Goal: Use online tool/utility: Utilize a website feature to perform a specific function

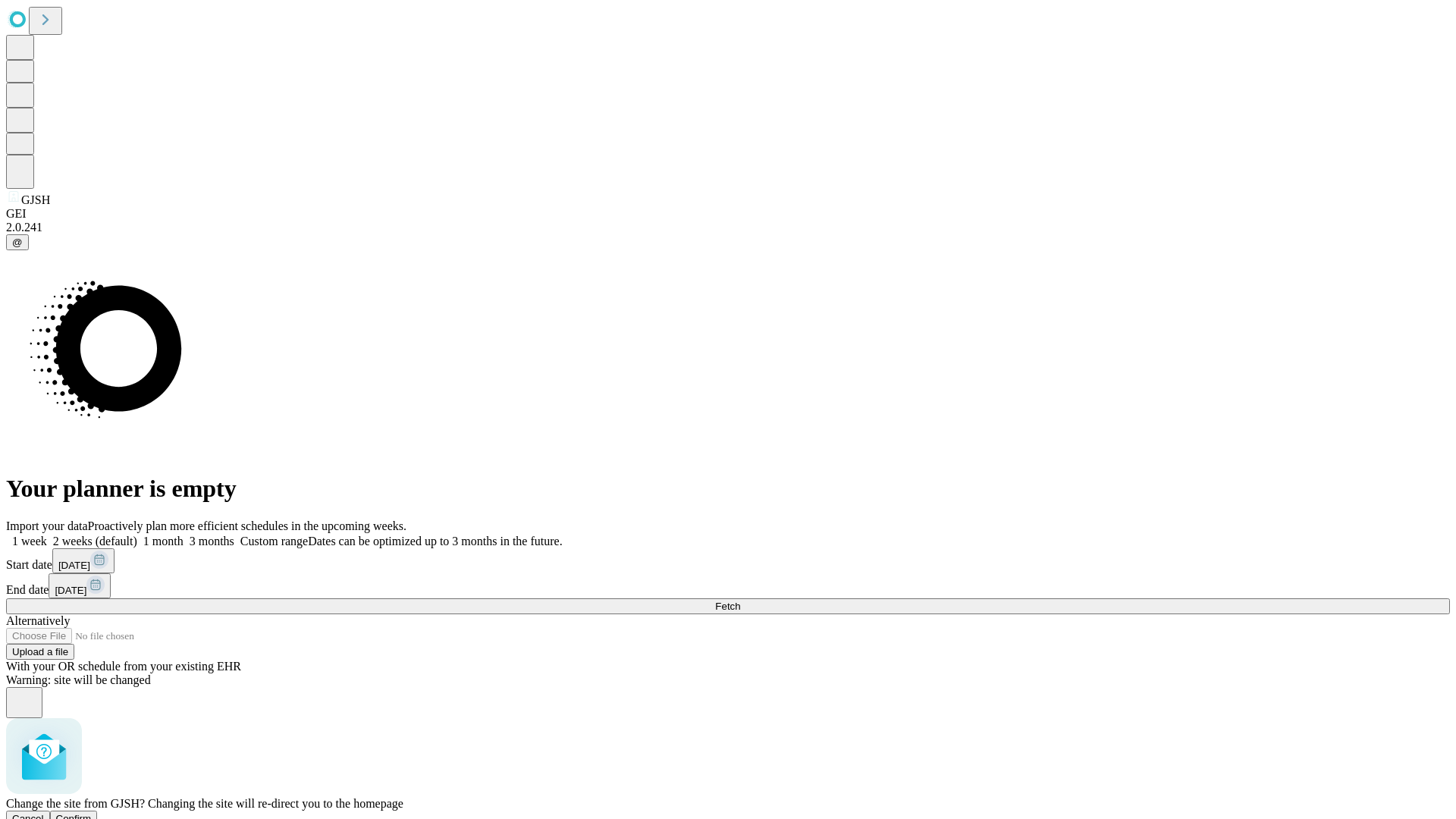
click at [92, 813] on span "Confirm" at bounding box center [74, 818] width 35 height 12
click at [184, 534] on label "1 month" at bounding box center [160, 541] width 46 height 13
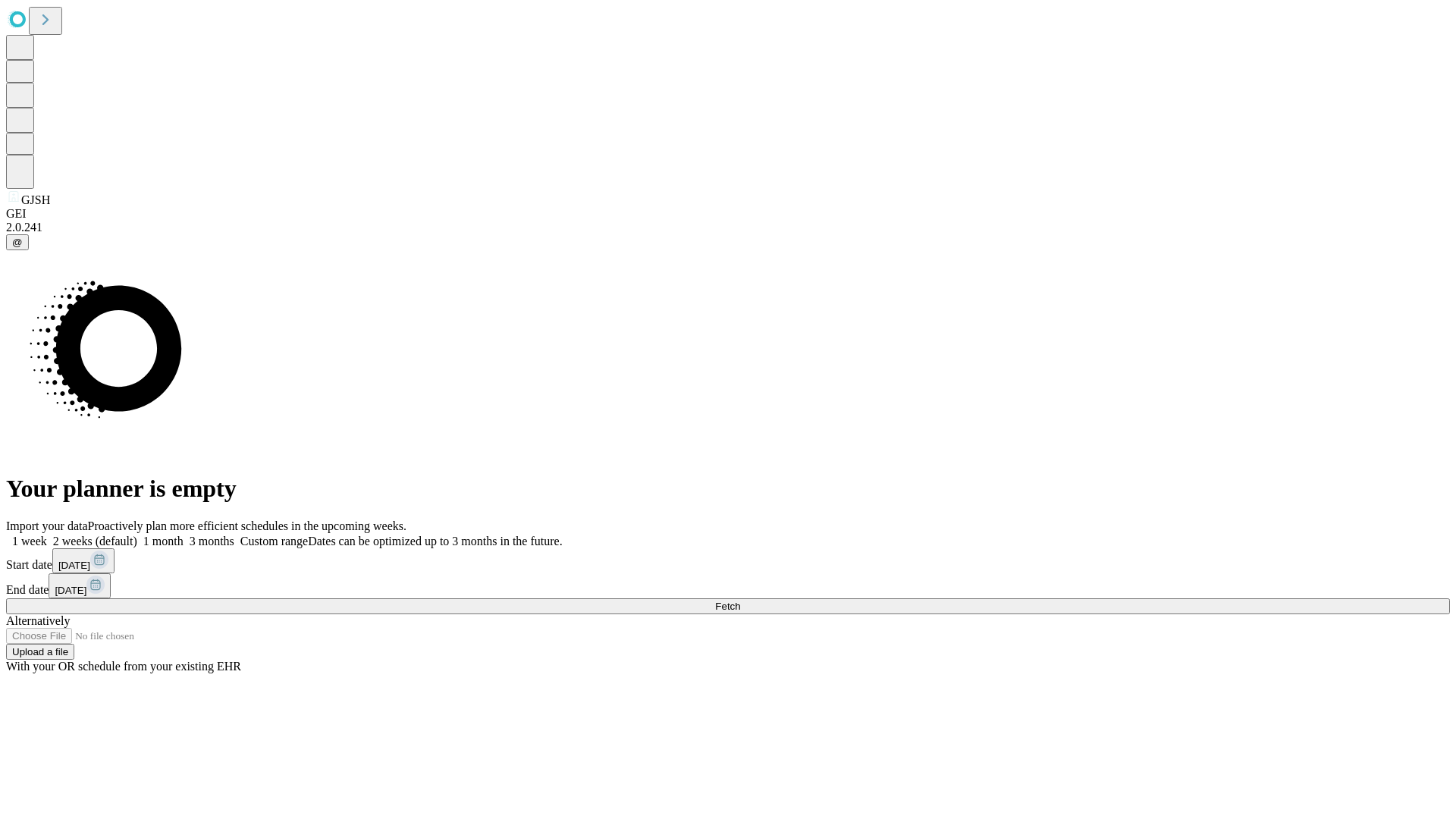
click at [740, 601] on span "Fetch" at bounding box center [728, 606] width 25 height 12
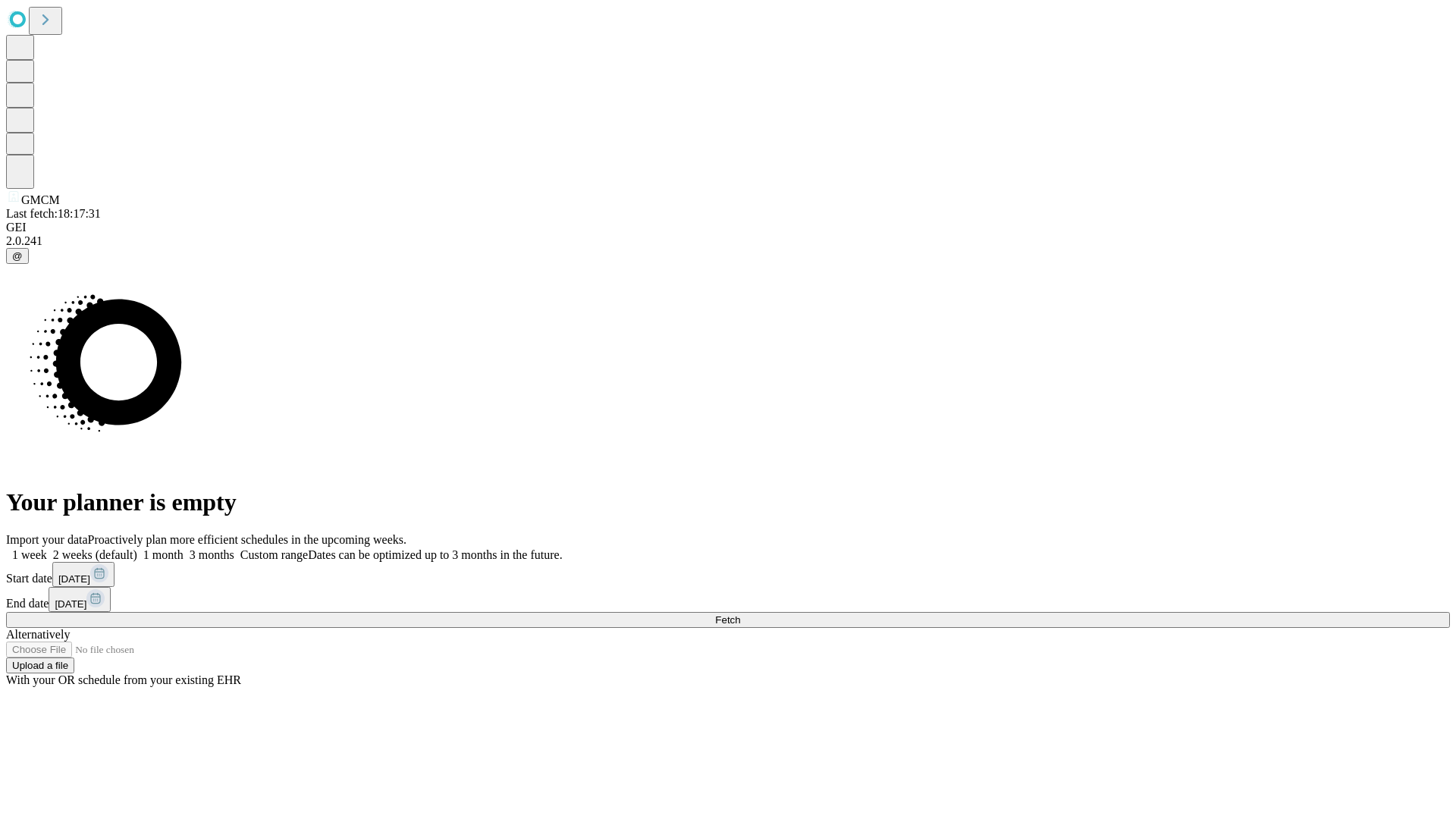
click at [184, 548] on label "1 month" at bounding box center [160, 554] width 46 height 13
click at [740, 614] on span "Fetch" at bounding box center [728, 620] width 25 height 12
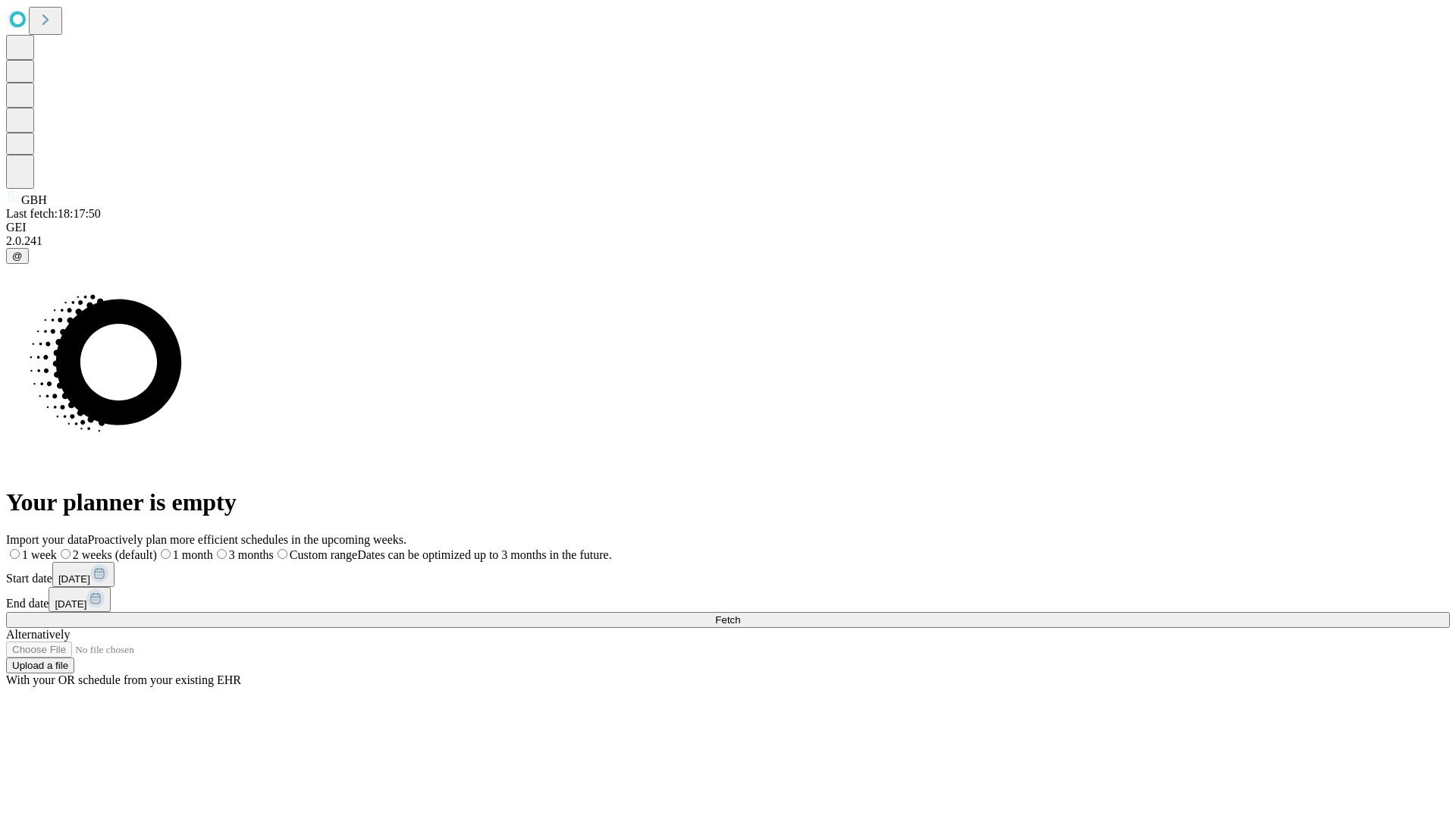
click at [213, 548] on label "1 month" at bounding box center [185, 554] width 56 height 13
click at [740, 614] on span "Fetch" at bounding box center [728, 620] width 25 height 12
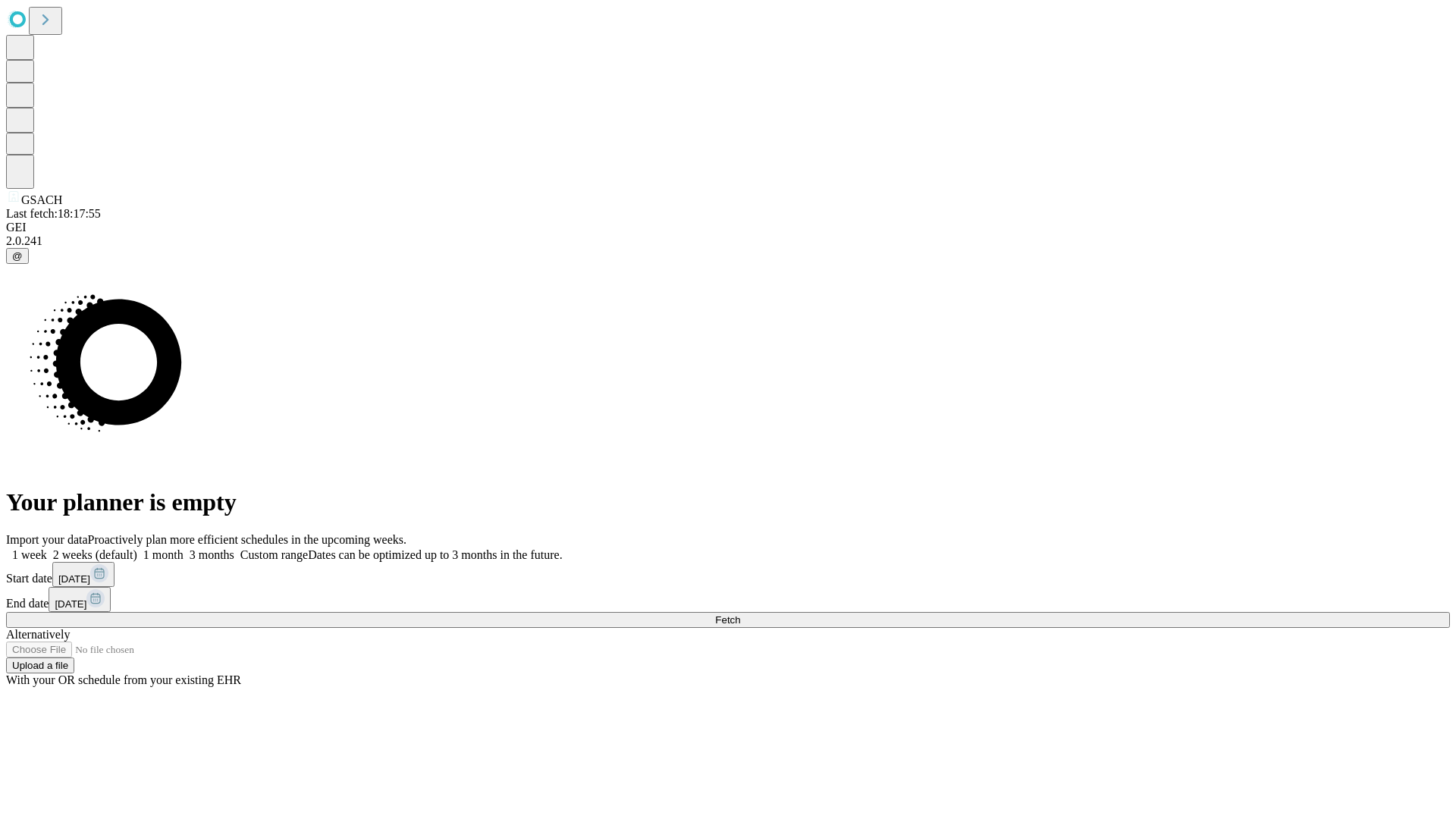
click at [184, 548] on label "1 month" at bounding box center [160, 554] width 46 height 13
click at [740, 614] on span "Fetch" at bounding box center [728, 620] width 25 height 12
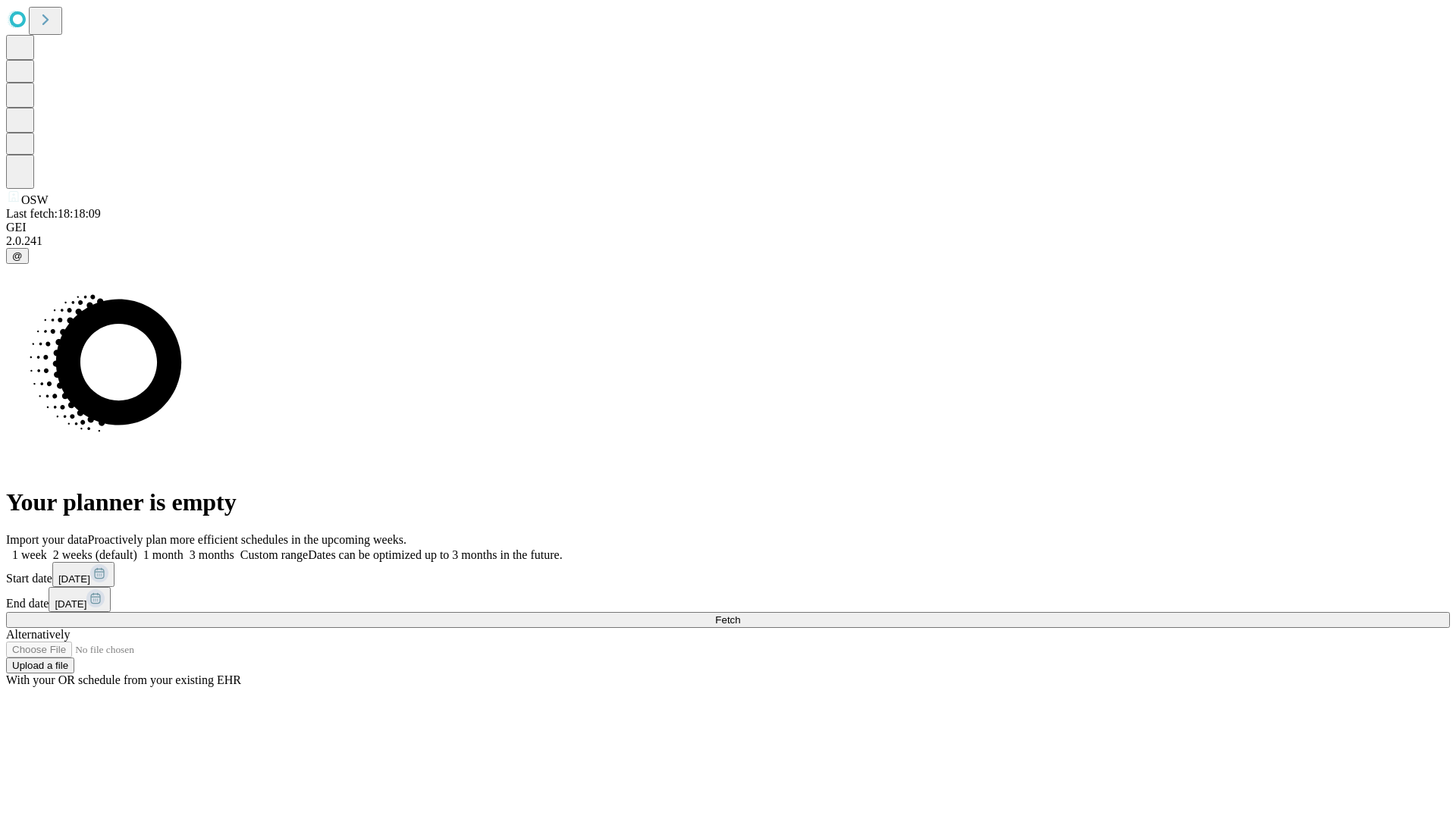
click at [184, 548] on label "1 month" at bounding box center [160, 554] width 46 height 13
click at [740, 614] on span "Fetch" at bounding box center [728, 620] width 25 height 12
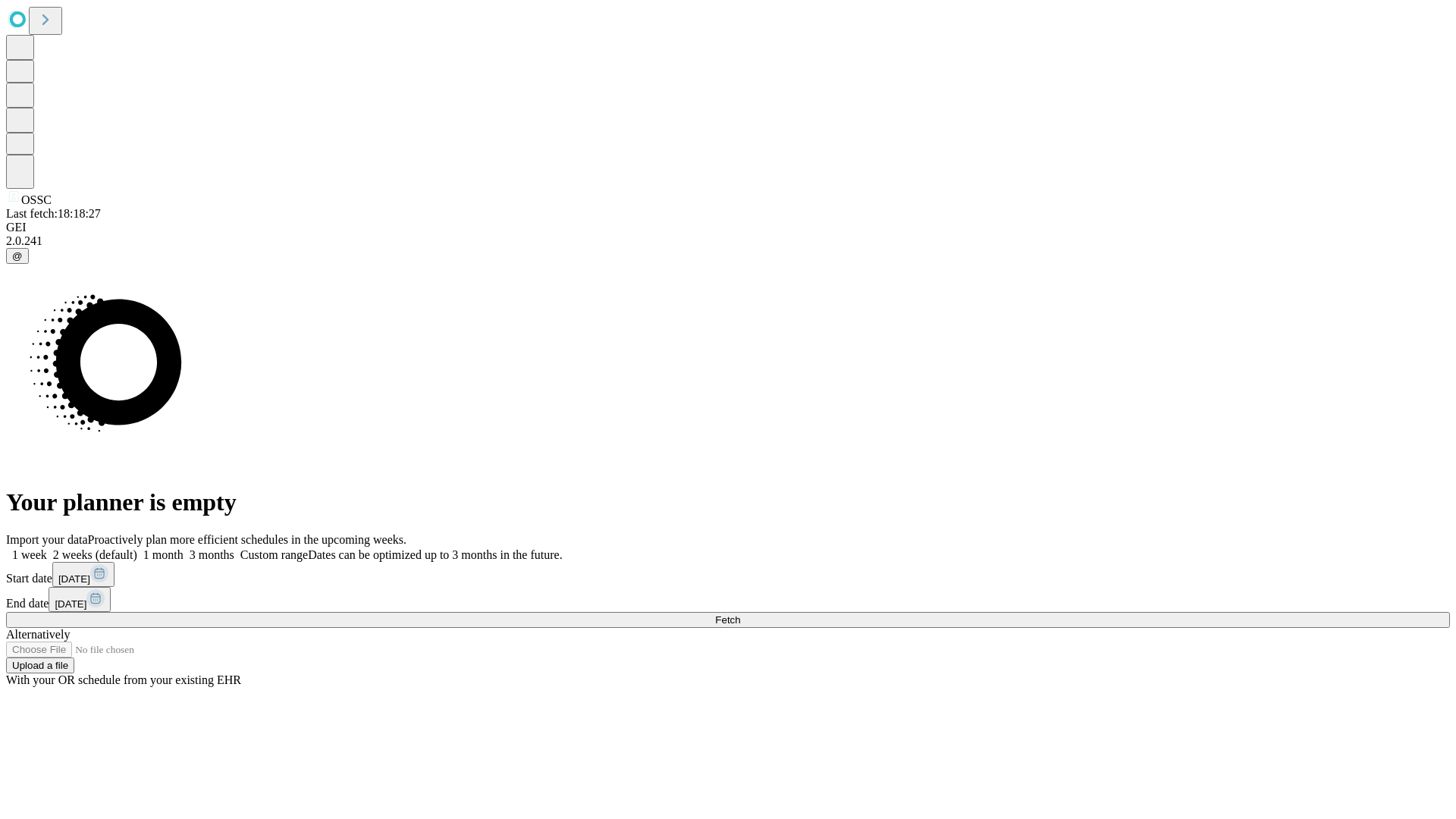
click at [184, 548] on label "1 month" at bounding box center [160, 554] width 46 height 13
click at [740, 614] on span "Fetch" at bounding box center [728, 620] width 25 height 12
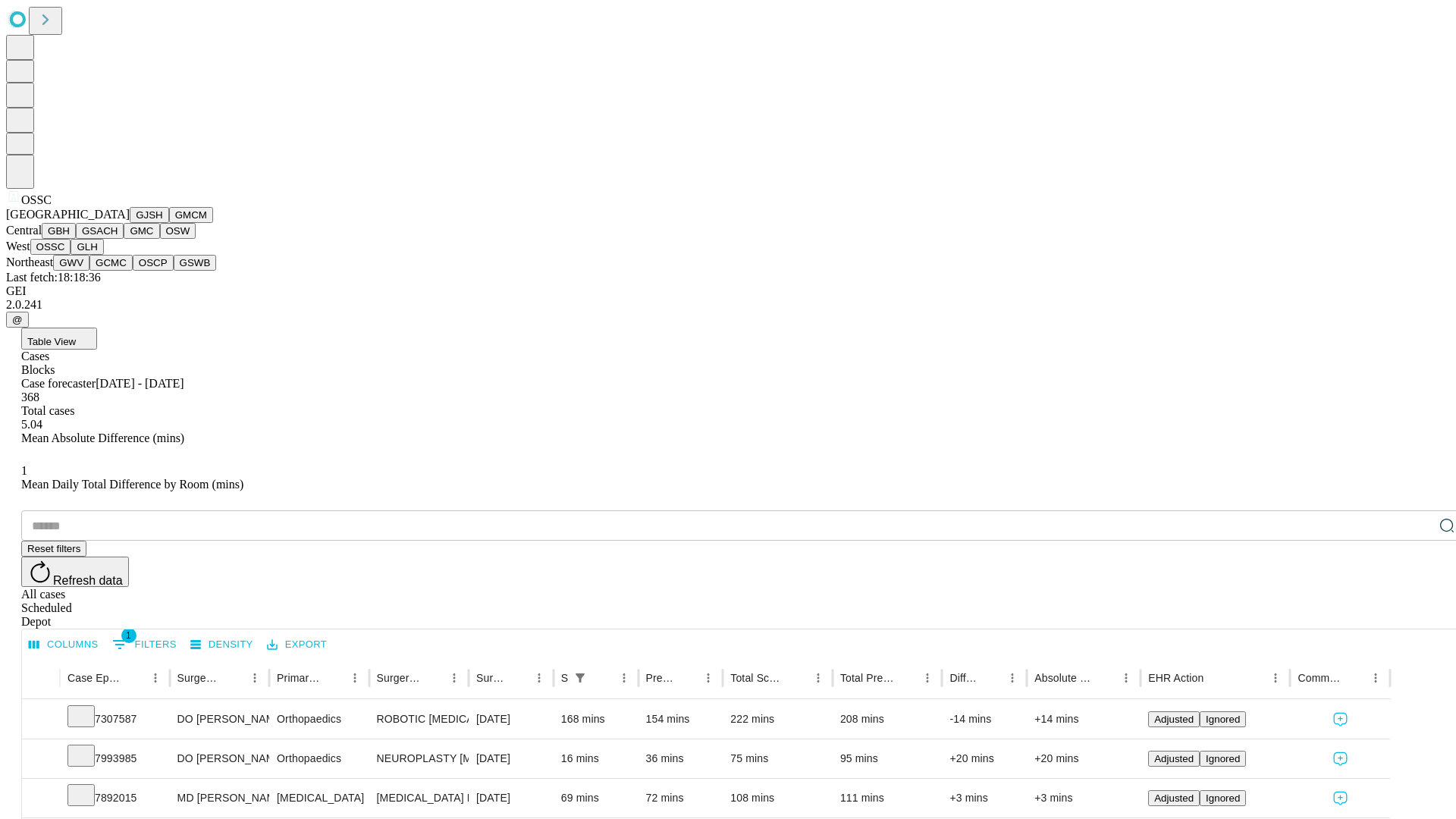
click at [103, 255] on button "GLH" at bounding box center [87, 247] width 33 height 16
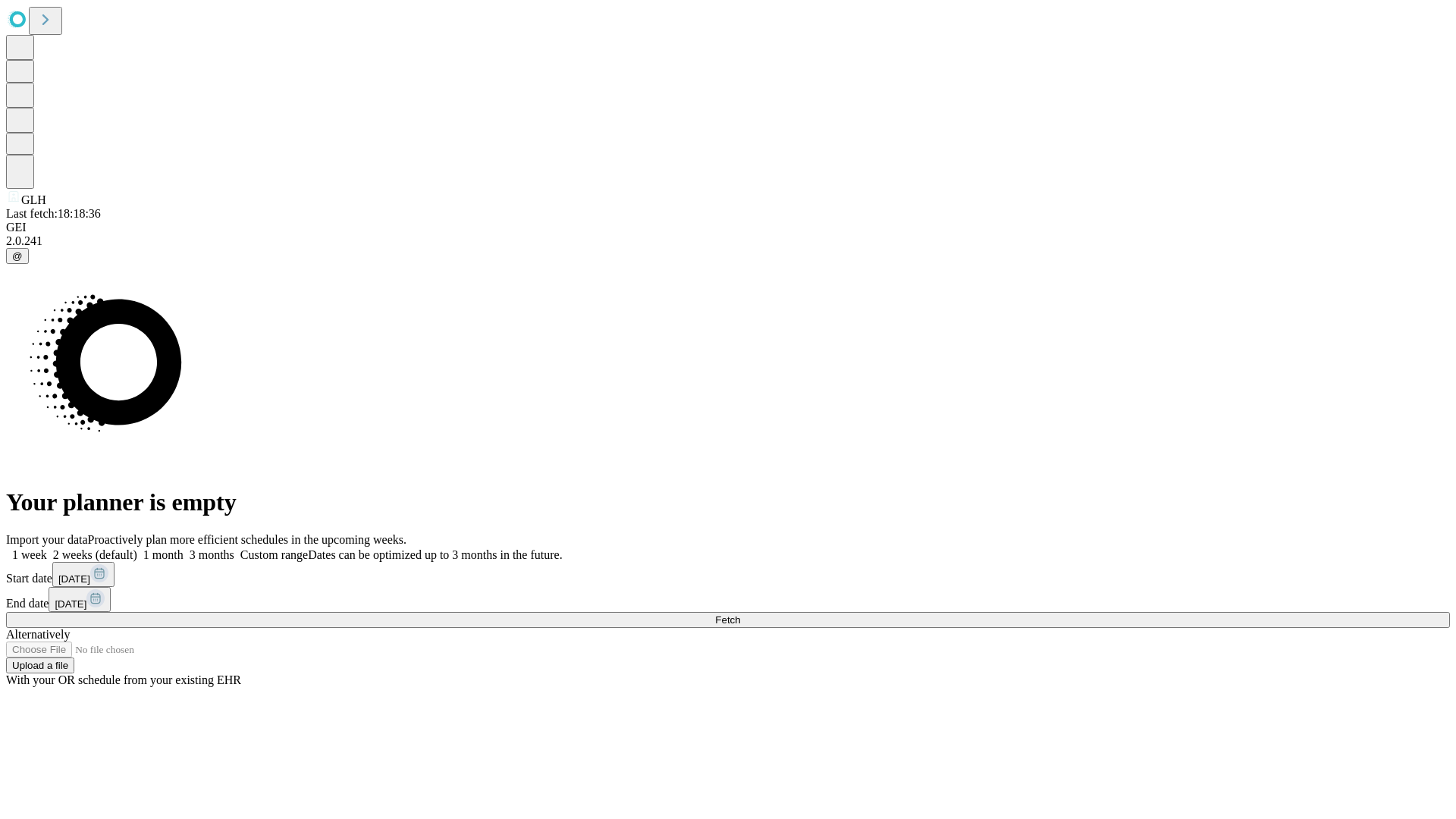
click at [184, 548] on label "1 month" at bounding box center [160, 554] width 46 height 13
click at [740, 614] on span "Fetch" at bounding box center [728, 620] width 25 height 12
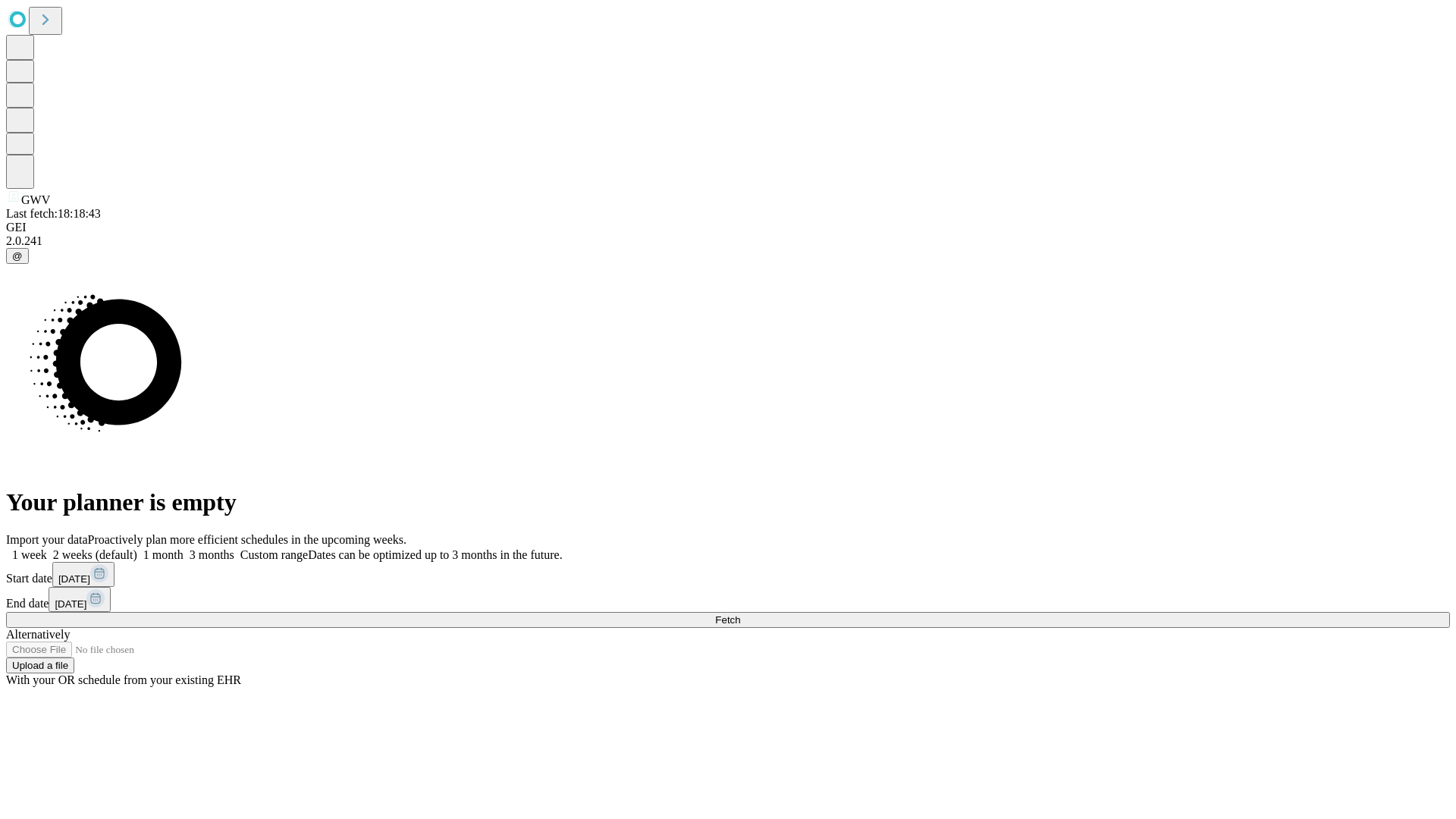
click at [184, 548] on label "1 month" at bounding box center [160, 554] width 46 height 13
click at [740, 614] on span "Fetch" at bounding box center [728, 620] width 25 height 12
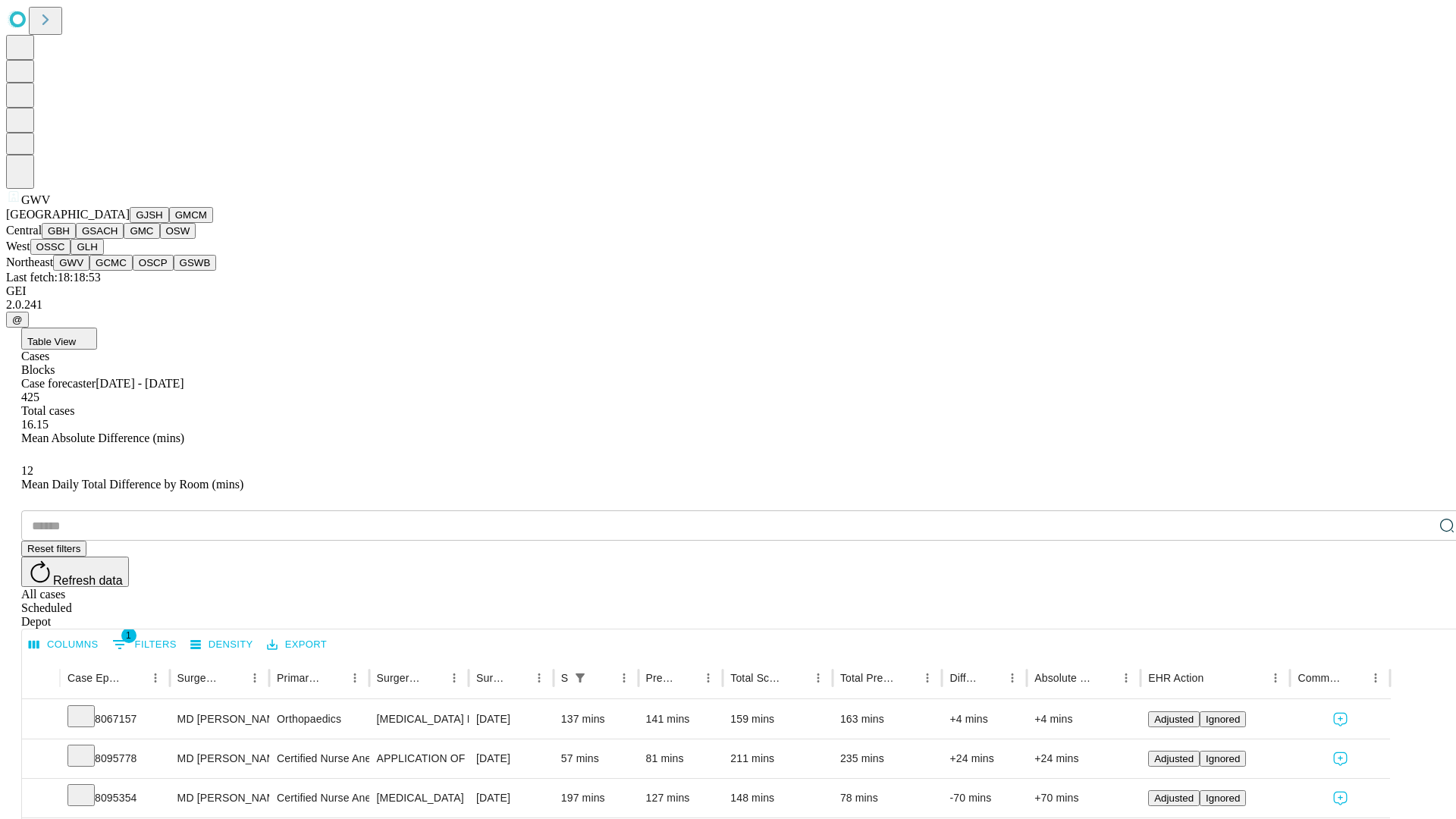
click at [117, 271] on button "GCMC" at bounding box center [111, 263] width 44 height 16
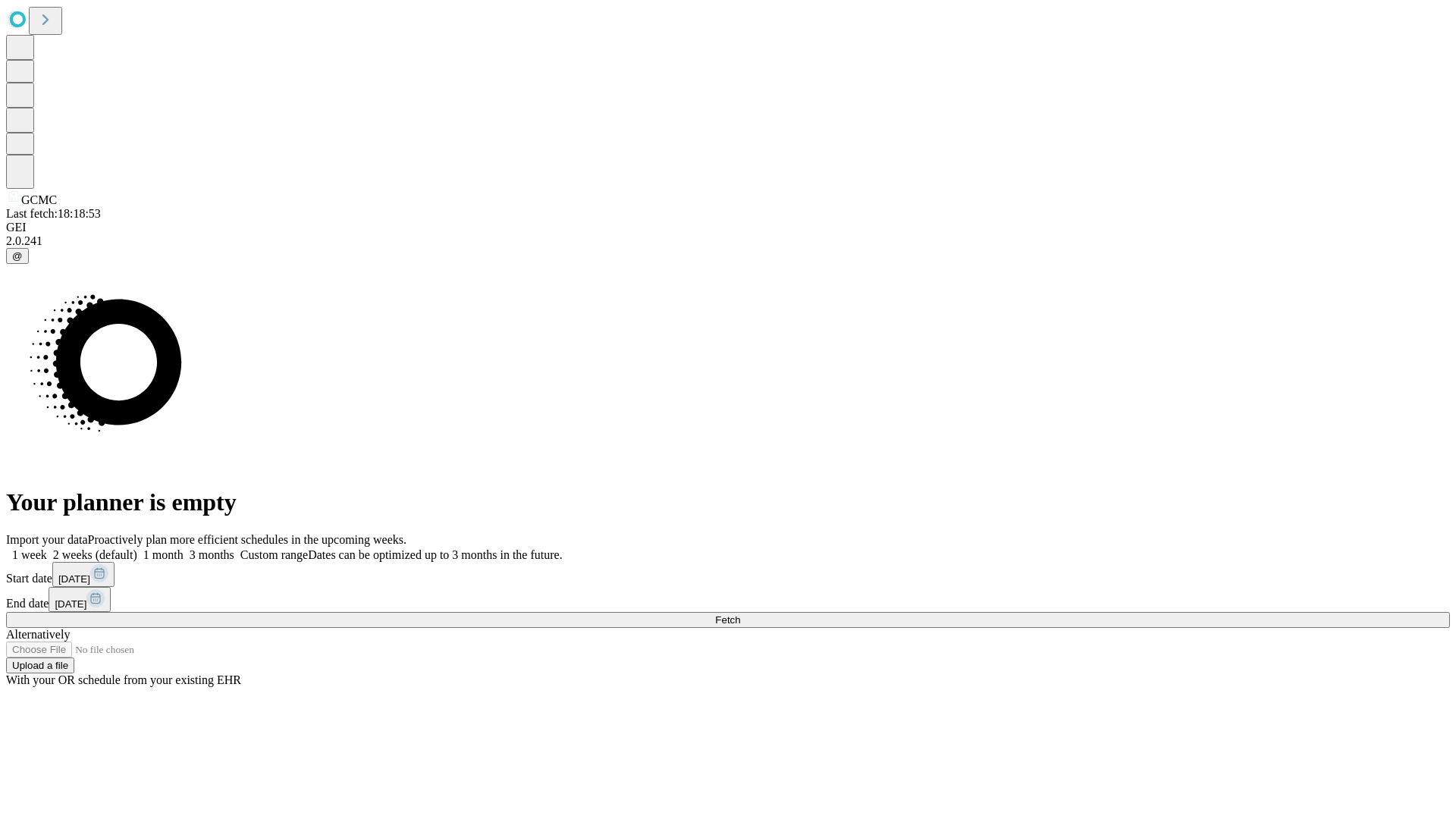
click at [184, 548] on label "1 month" at bounding box center [160, 554] width 46 height 13
click at [740, 614] on span "Fetch" at bounding box center [728, 620] width 25 height 12
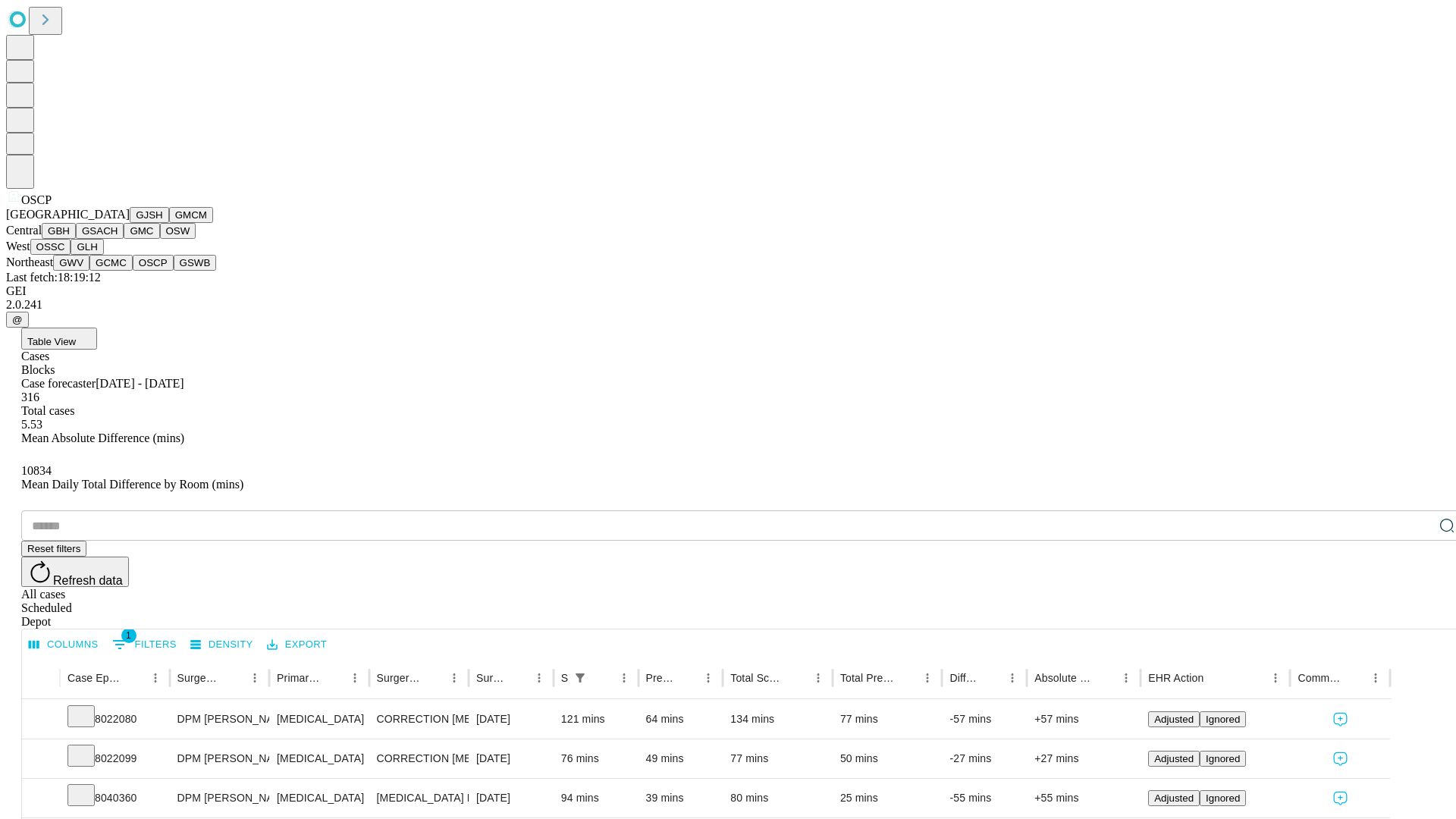
click at [174, 271] on button "GSWB" at bounding box center [195, 263] width 44 height 16
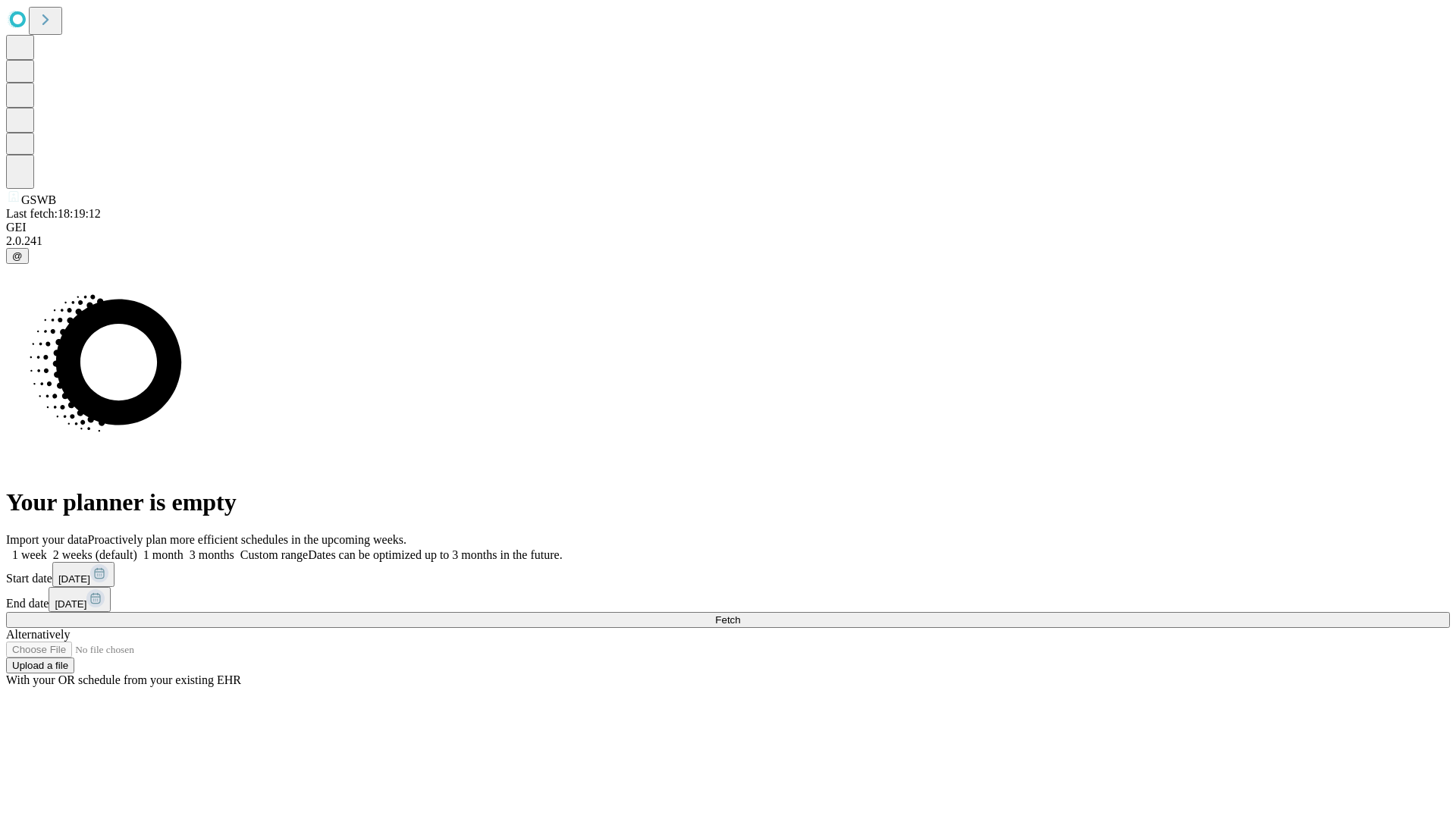
click at [184, 548] on label "1 month" at bounding box center [160, 554] width 46 height 13
click at [740, 614] on span "Fetch" at bounding box center [728, 620] width 25 height 12
